Goal: Task Accomplishment & Management: Use online tool/utility

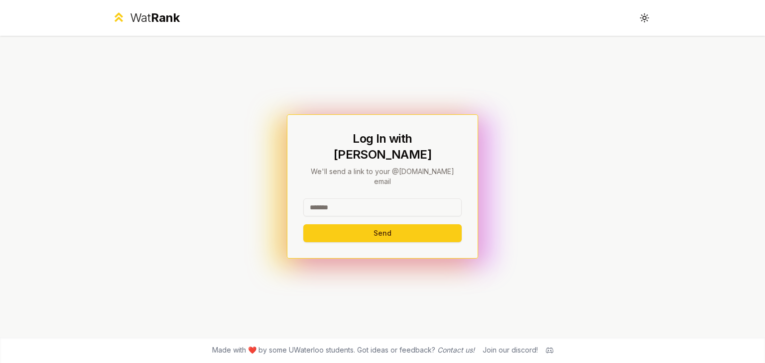
click at [345, 199] on input at bounding box center [382, 208] width 158 height 18
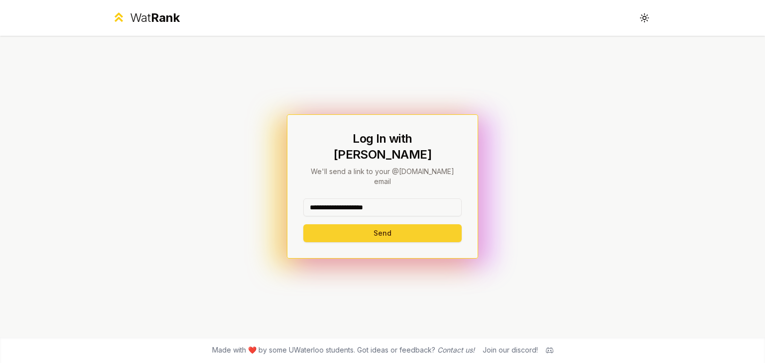
click at [377, 225] on button "Send" at bounding box center [382, 234] width 158 height 18
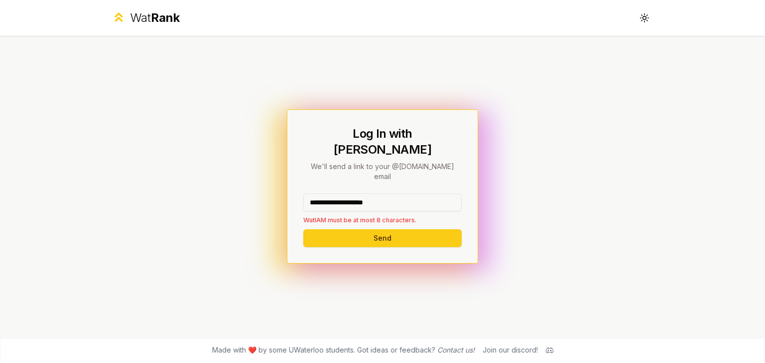
drag, startPoint x: 416, startPoint y: 192, endPoint x: 350, endPoint y: 193, distance: 66.2
click at [350, 194] on input "**********" at bounding box center [382, 203] width 158 height 18
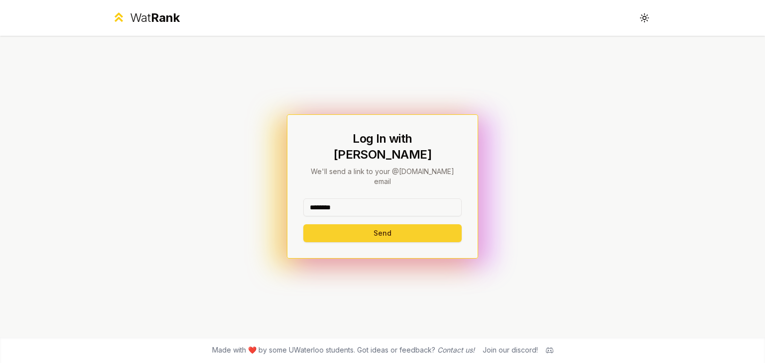
type input "********"
click at [342, 225] on button "Send" at bounding box center [382, 234] width 158 height 18
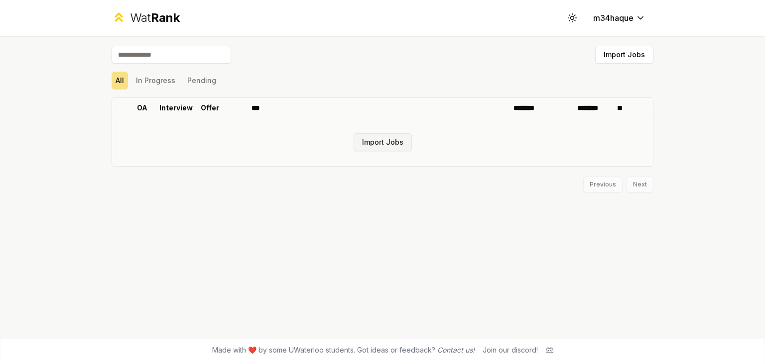
click at [393, 137] on button "Import Jobs" at bounding box center [382, 142] width 58 height 18
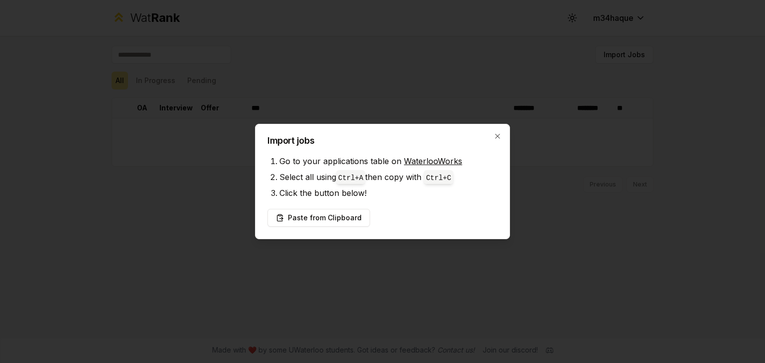
click at [422, 162] on link "WaterlooWorks" at bounding box center [433, 161] width 58 height 10
click at [309, 226] on button "Paste from Clipboard" at bounding box center [318, 218] width 103 height 18
click at [306, 218] on button "Paste from Clipboard" at bounding box center [318, 218] width 103 height 18
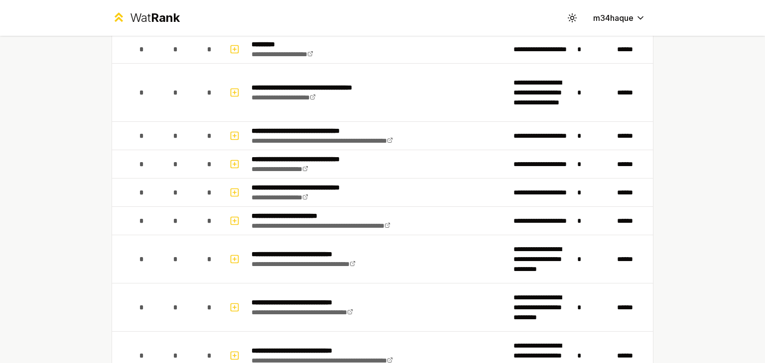
scroll to position [1369, 0]
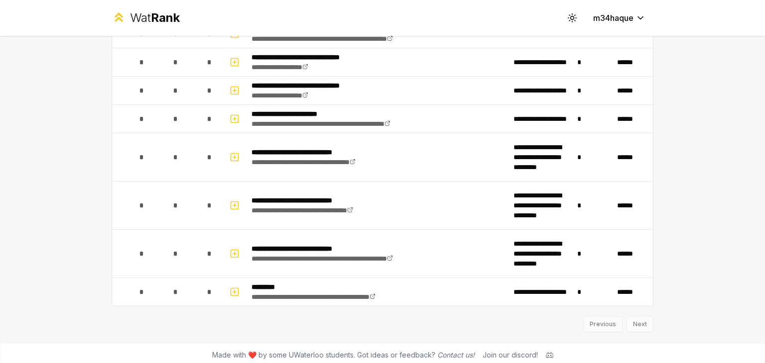
click at [638, 318] on div "Previous Next" at bounding box center [383, 320] width 542 height 26
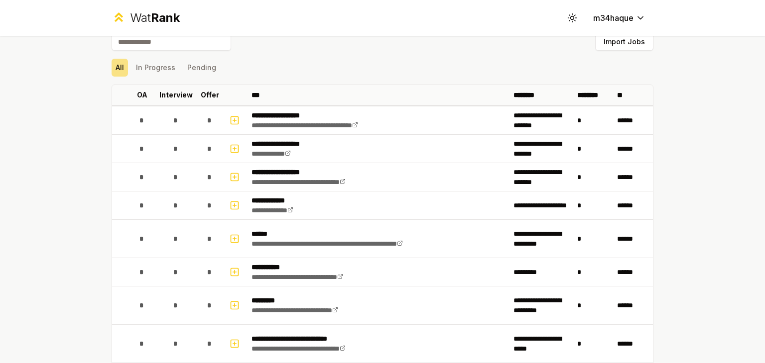
scroll to position [0, 0]
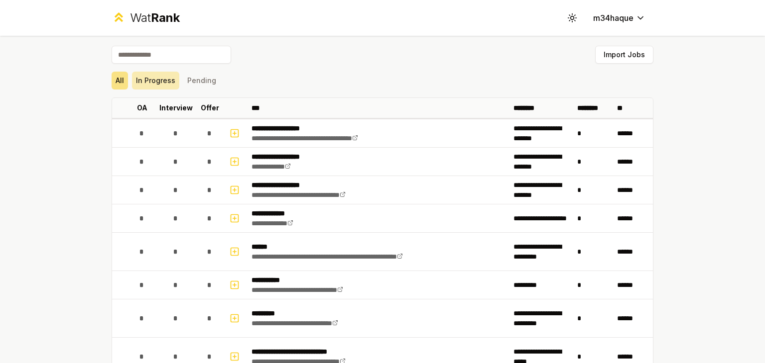
click at [161, 76] on button "In Progress" at bounding box center [155, 81] width 47 height 18
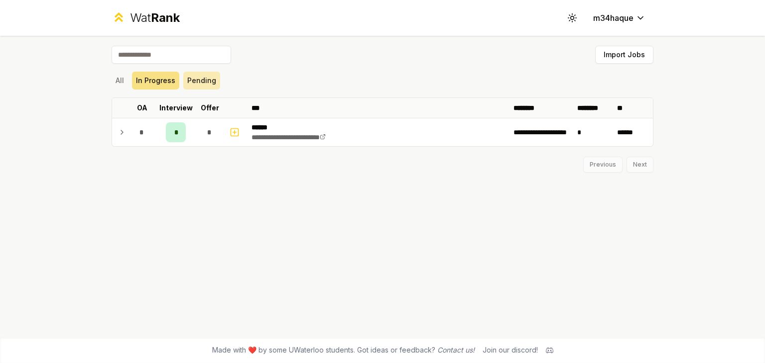
click at [197, 82] on button "Pending" at bounding box center [201, 81] width 37 height 18
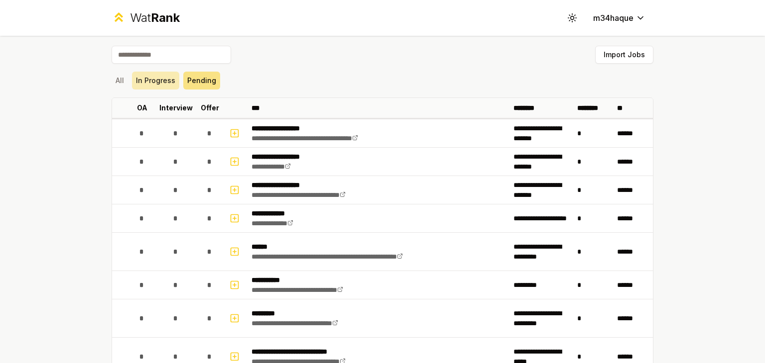
click at [152, 83] on button "In Progress" at bounding box center [155, 81] width 47 height 18
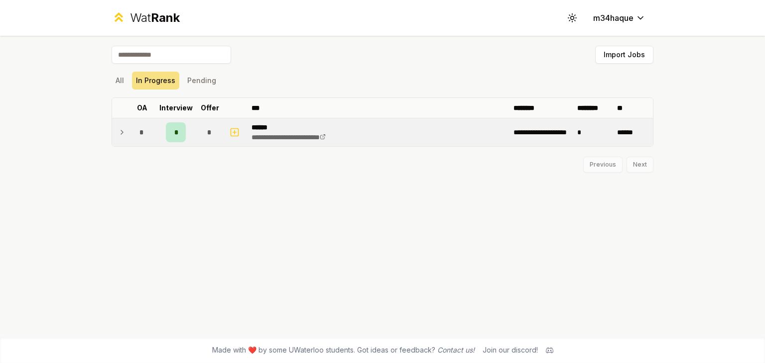
click at [125, 128] on icon at bounding box center [122, 132] width 8 height 12
click at [125, 128] on icon at bounding box center [122, 133] width 8 height 12
click at [125, 128] on icon at bounding box center [122, 132] width 8 height 12
click at [125, 128] on icon at bounding box center [122, 133] width 8 height 12
click at [119, 87] on button "All" at bounding box center [120, 81] width 16 height 18
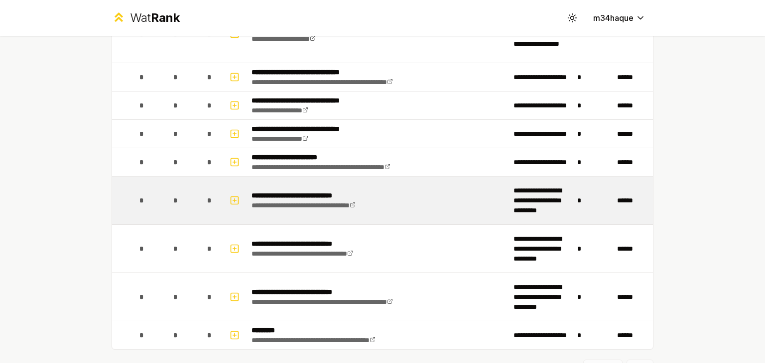
scroll to position [1326, 0]
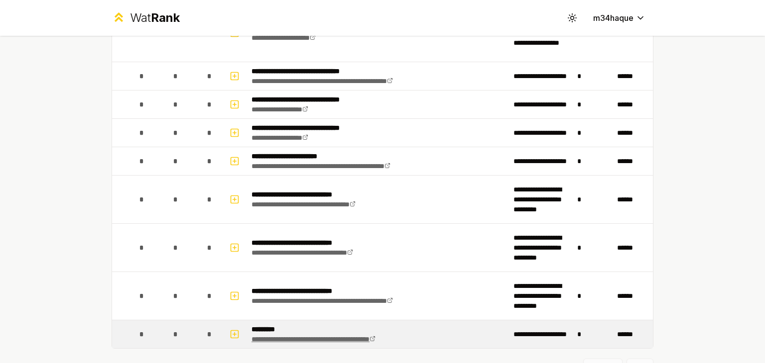
click at [375, 336] on link "**********" at bounding box center [313, 339] width 124 height 7
